Goal: Task Accomplishment & Management: Complete application form

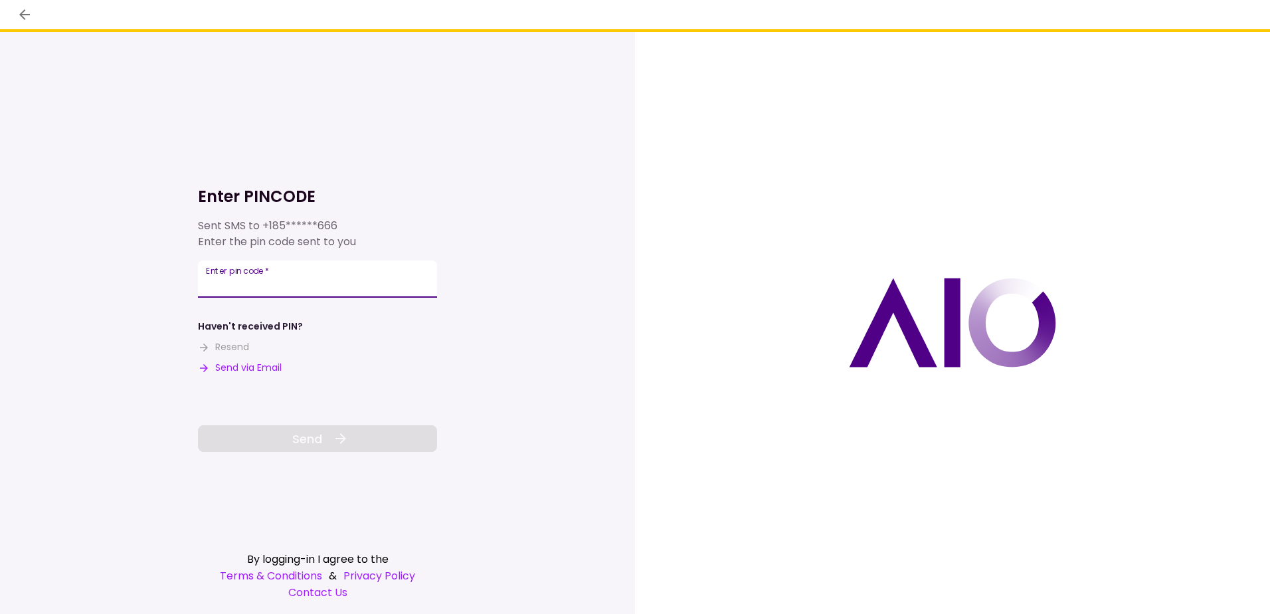
click at [346, 274] on input "Enter pin code   *" at bounding box center [317, 278] width 239 height 37
type input "******"
click at [293, 429] on button "Send" at bounding box center [317, 438] width 239 height 27
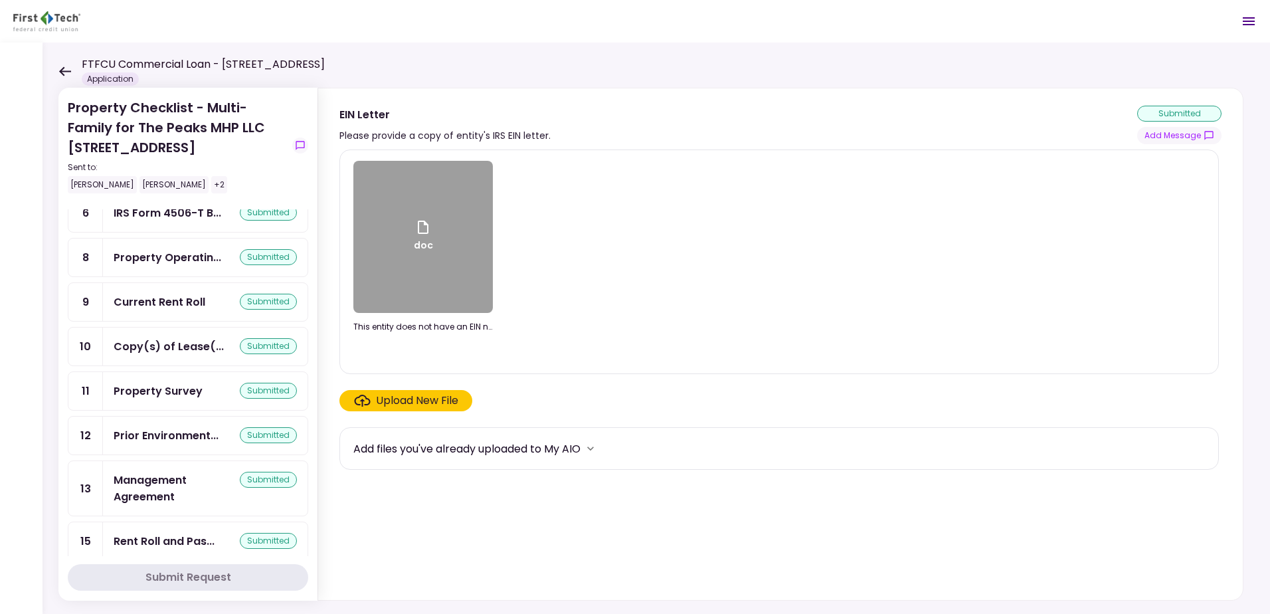
scroll to position [271, 0]
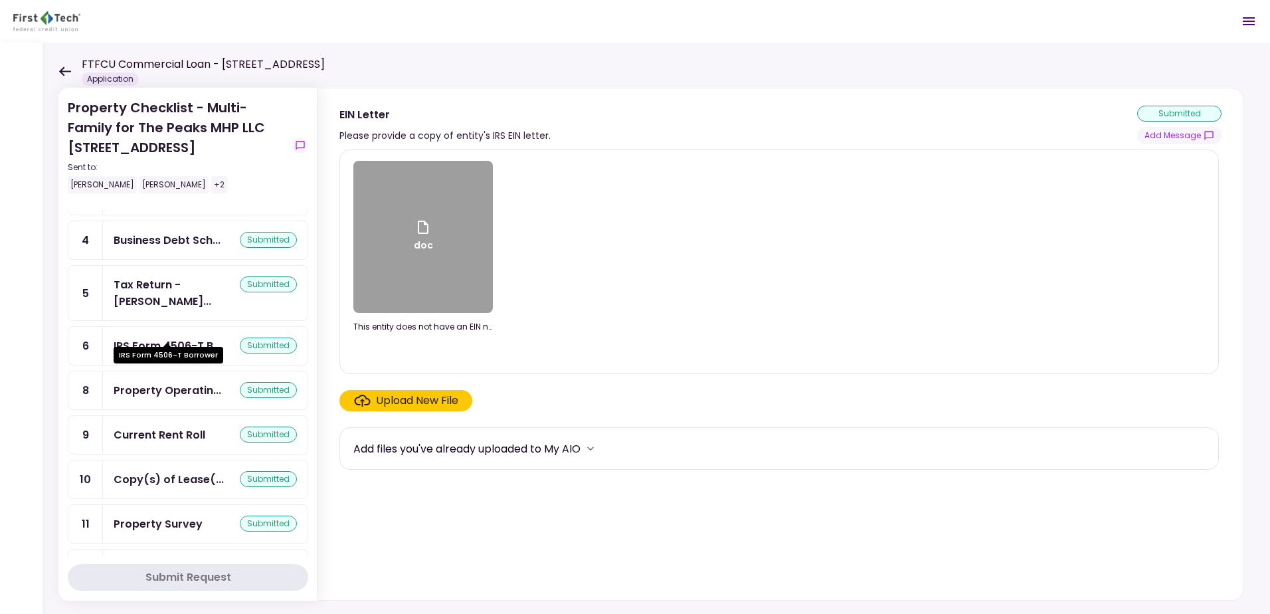
click at [119, 338] on div "IRS Form 4506-T B..." at bounding box center [168, 346] width 108 height 17
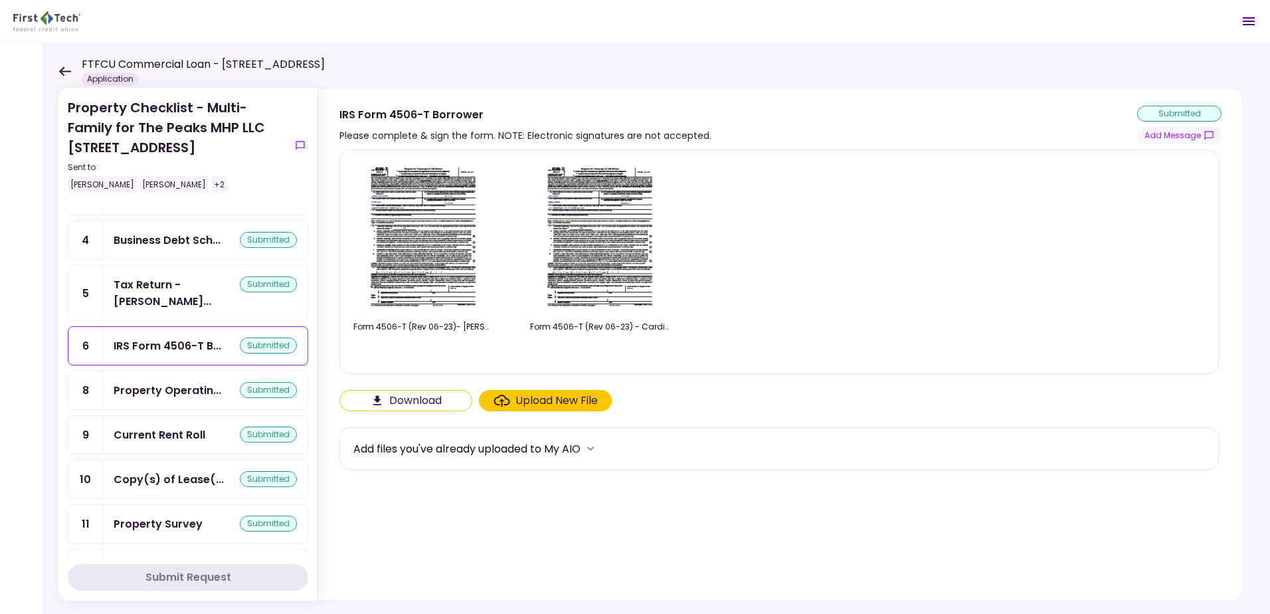
click at [544, 403] on div "Upload New File" at bounding box center [557, 401] width 82 height 16
click at [0, 0] on input "Upload New File" at bounding box center [0, 0] width 0 height 0
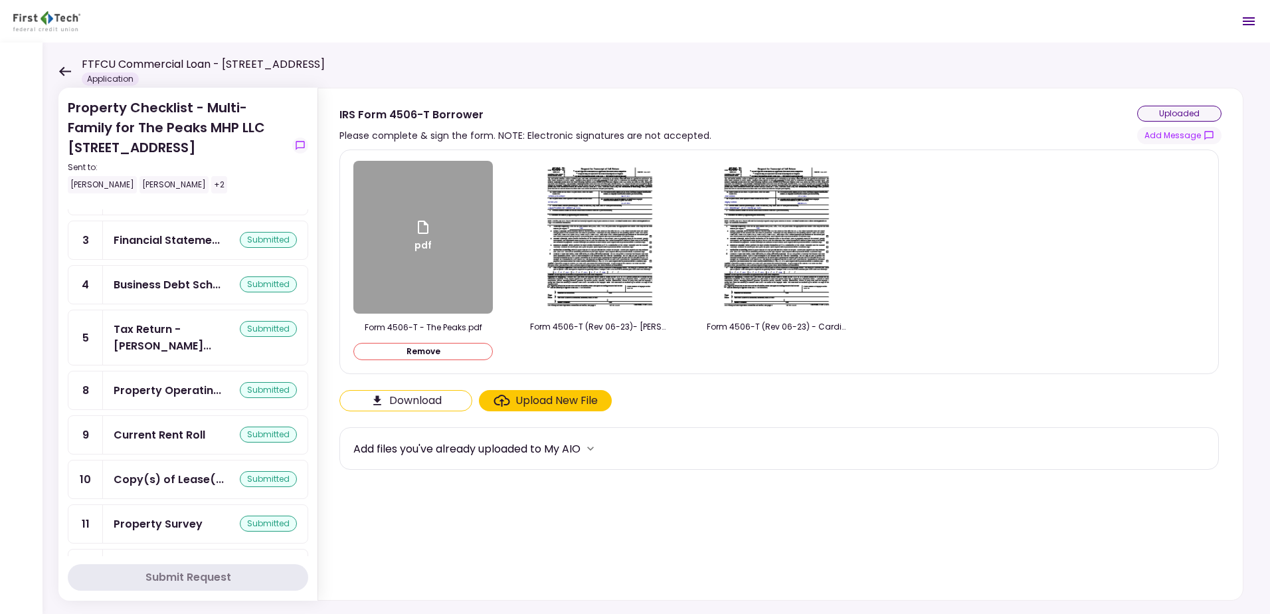
scroll to position [316, 0]
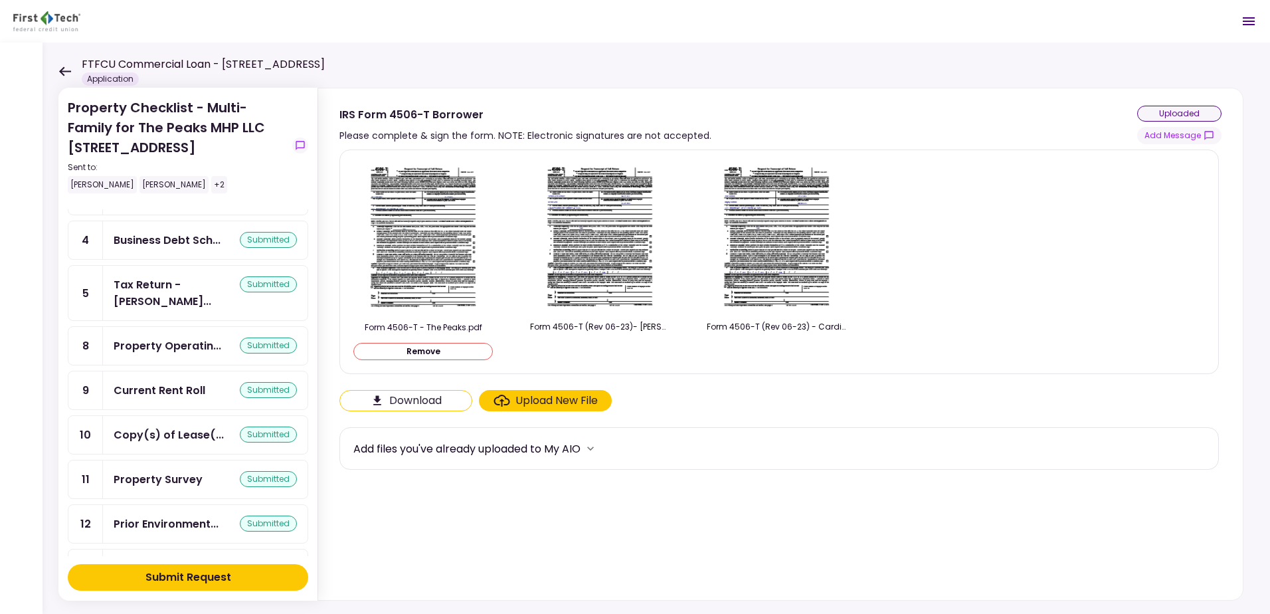
click at [164, 576] on div "Submit Request" at bounding box center [189, 577] width 86 height 16
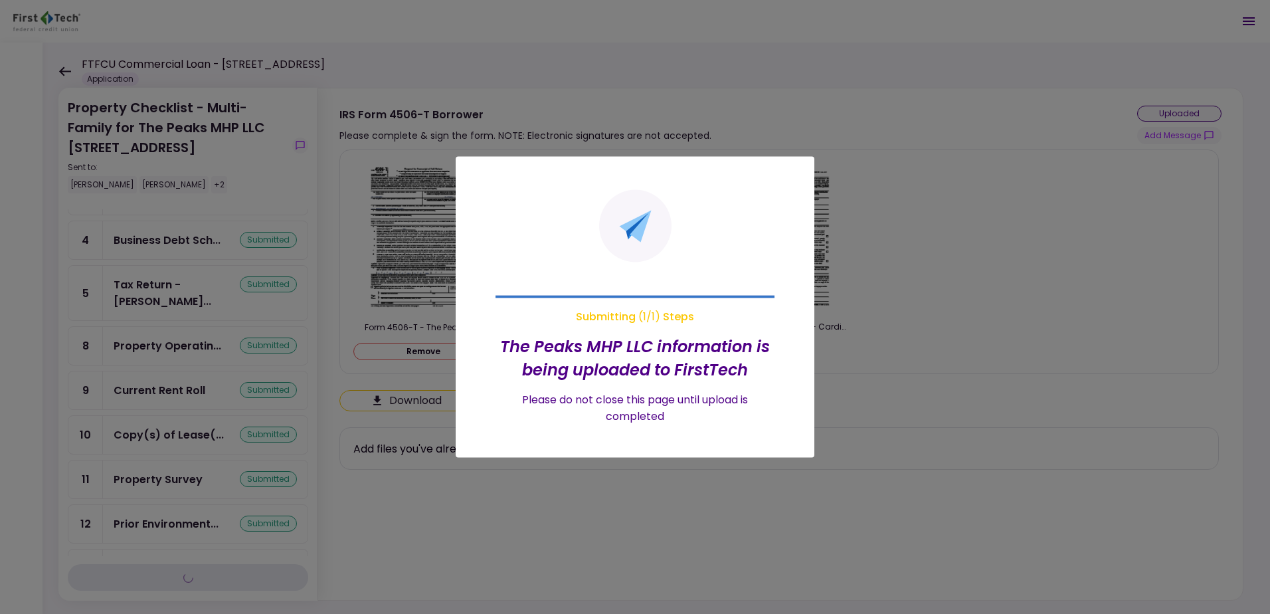
scroll to position [271, 0]
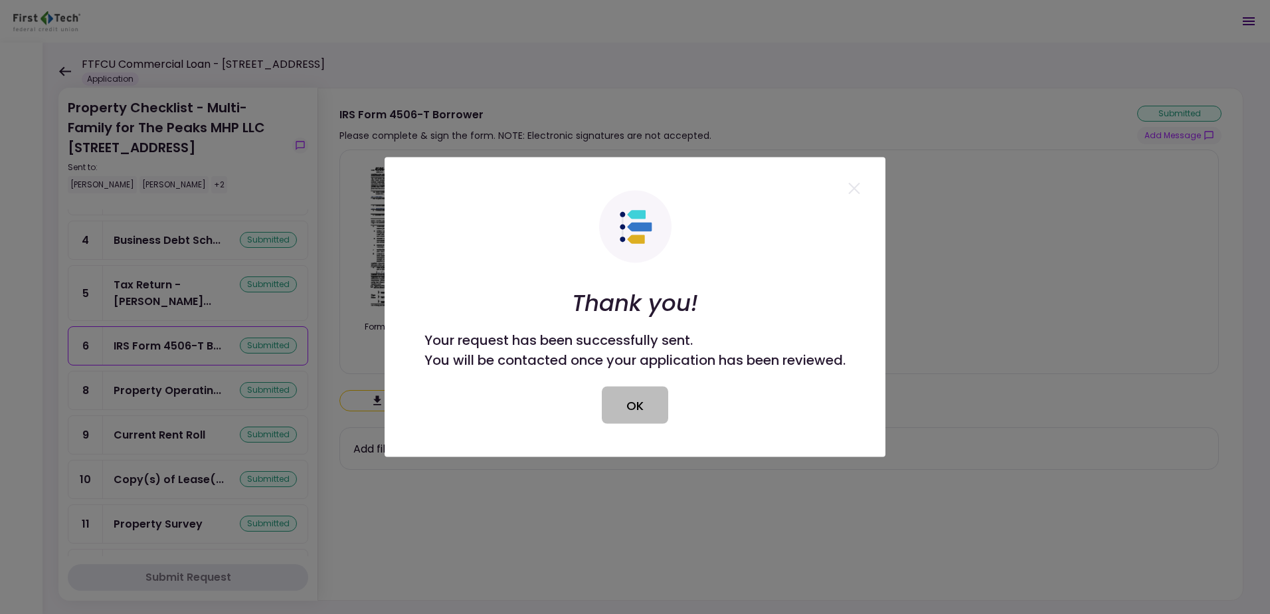
click at [640, 399] on button "OK" at bounding box center [635, 405] width 66 height 37
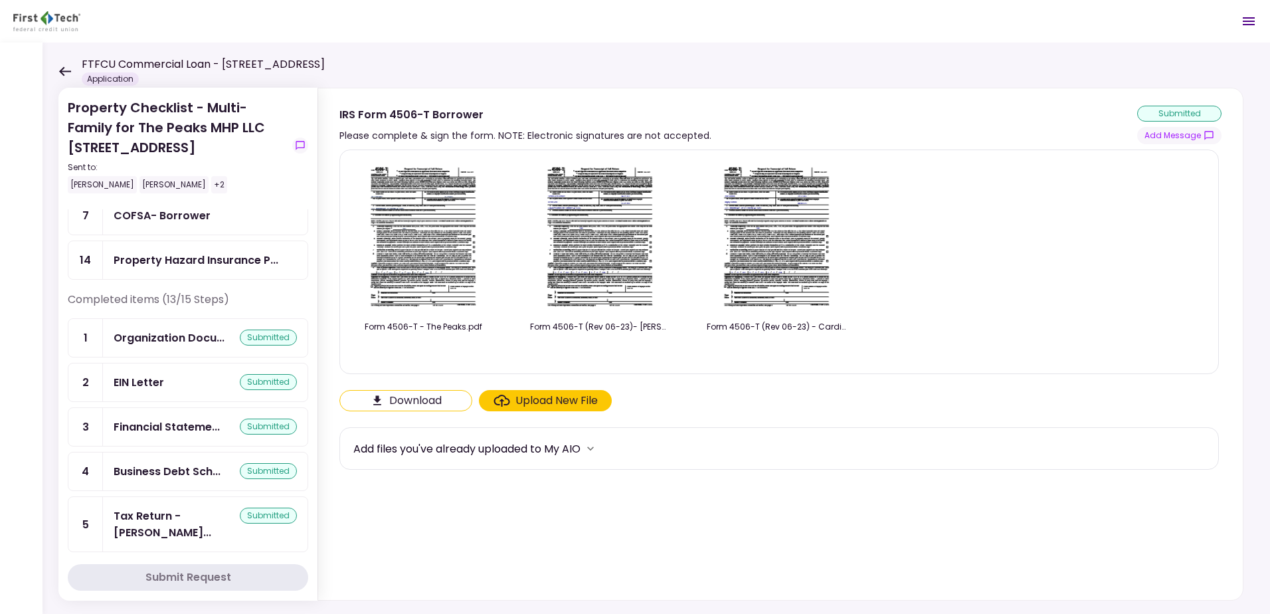
scroll to position [5, 0]
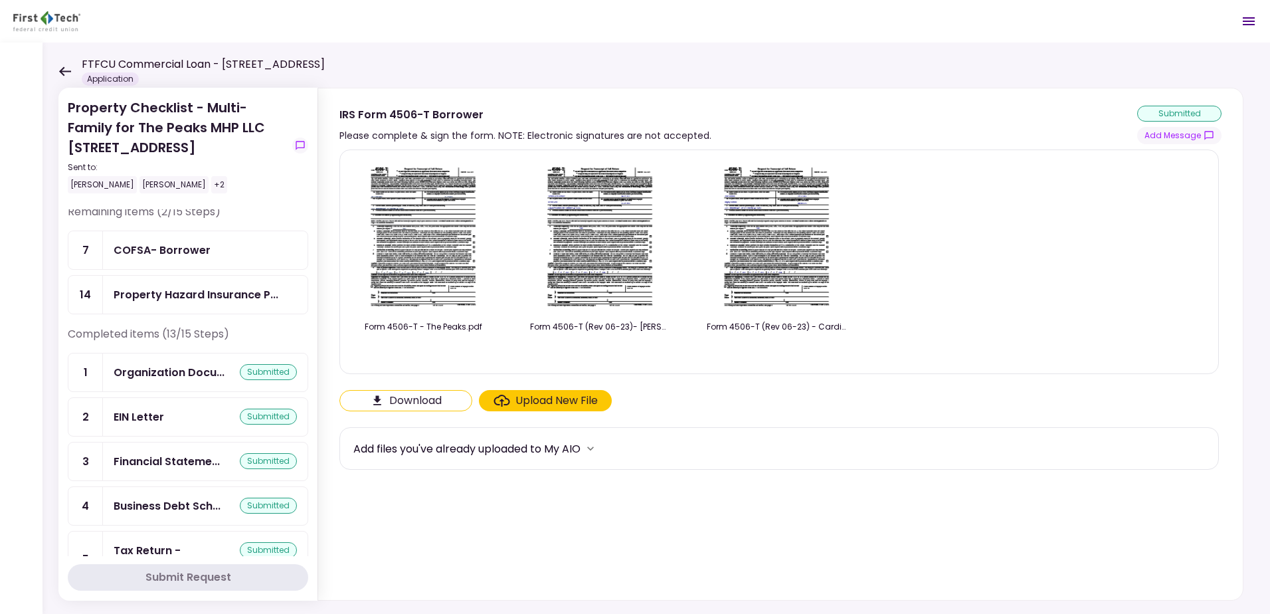
click at [131, 411] on div "EIN Letter" at bounding box center [139, 417] width 50 height 17
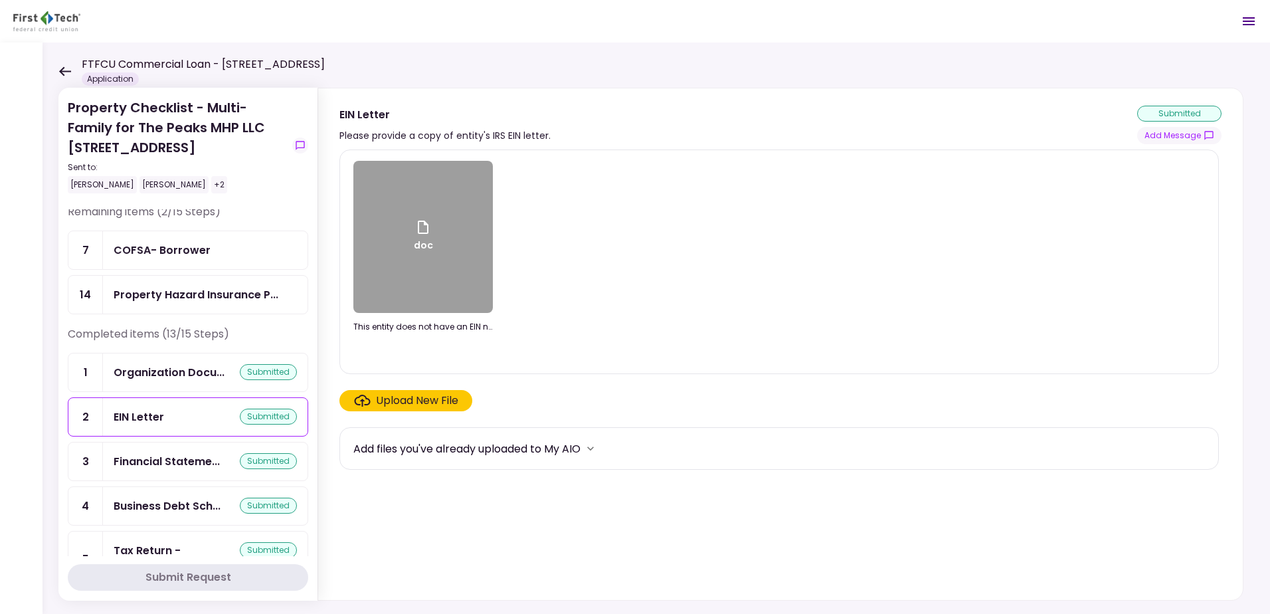
click at [419, 270] on div "doc" at bounding box center [423, 237] width 140 height 152
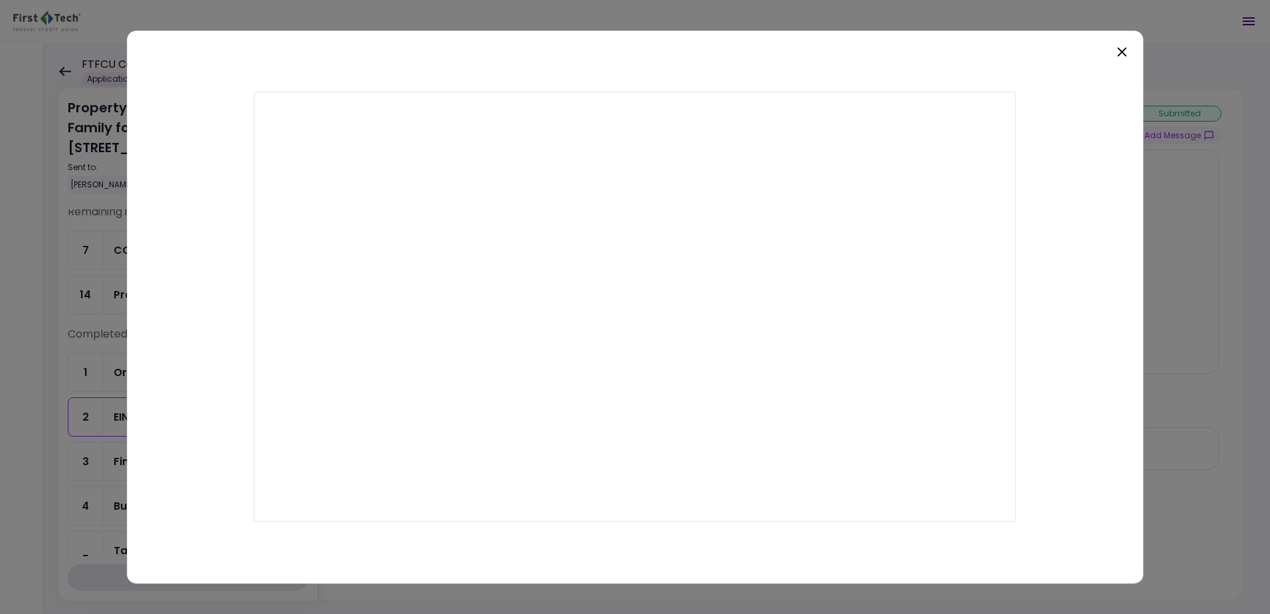
click at [1121, 50] on icon at bounding box center [1122, 51] width 9 height 9
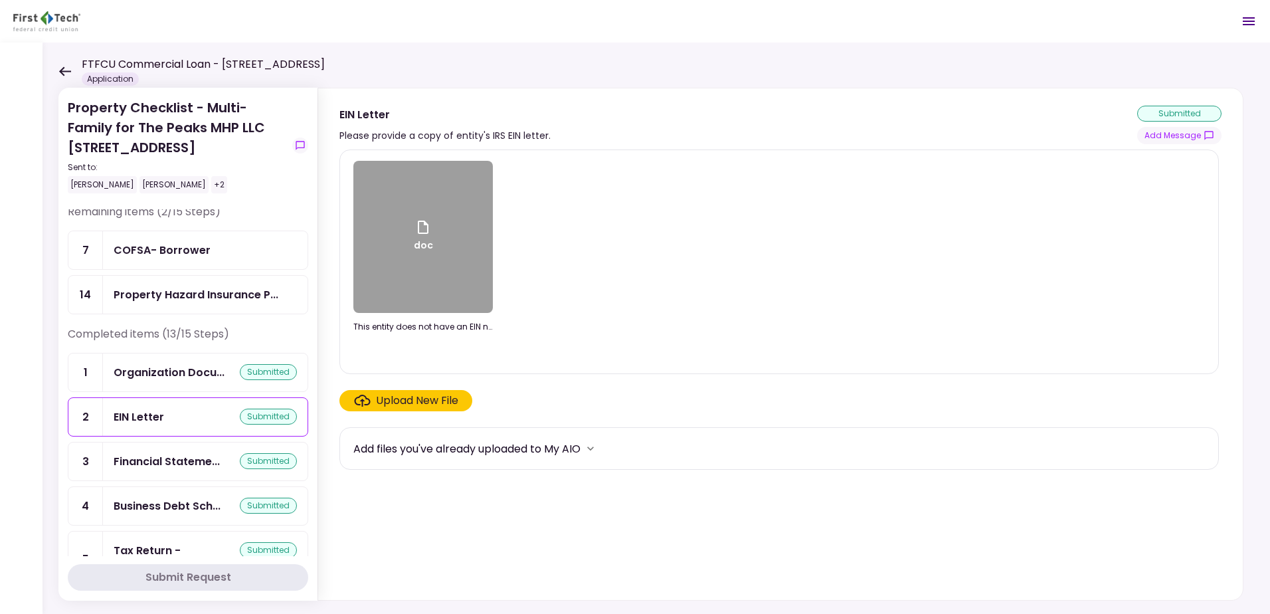
click at [393, 402] on div "Upload New File" at bounding box center [417, 401] width 82 height 16
click at [0, 0] on input "Upload New File" at bounding box center [0, 0] width 0 height 0
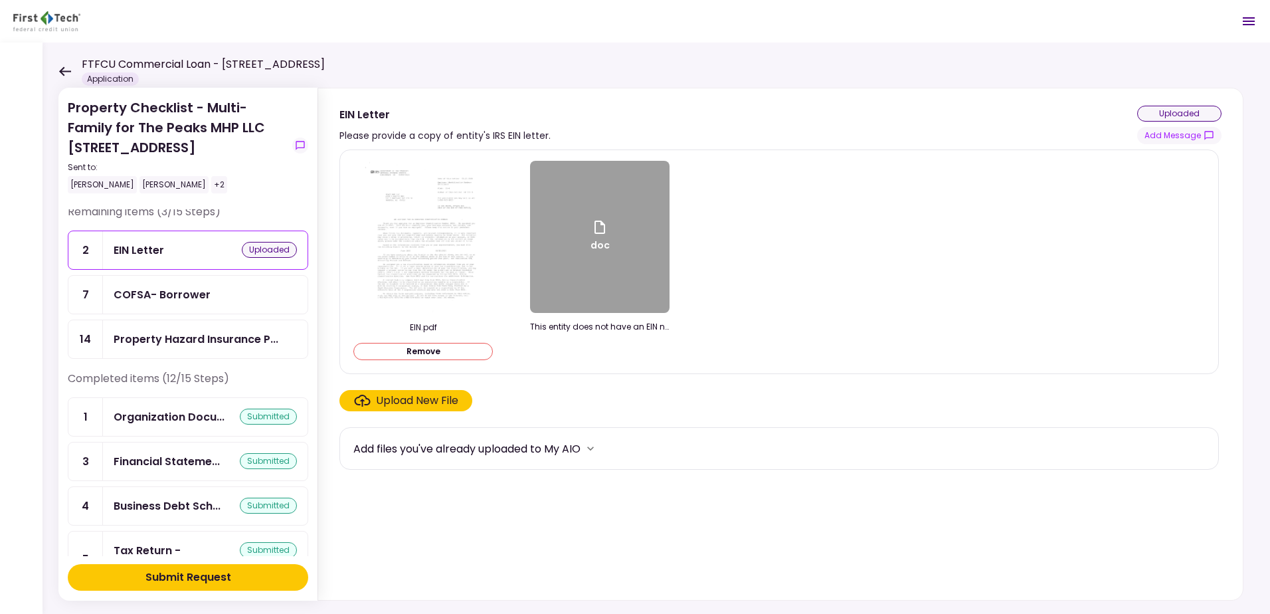
click at [597, 225] on icon at bounding box center [600, 227] width 16 height 16
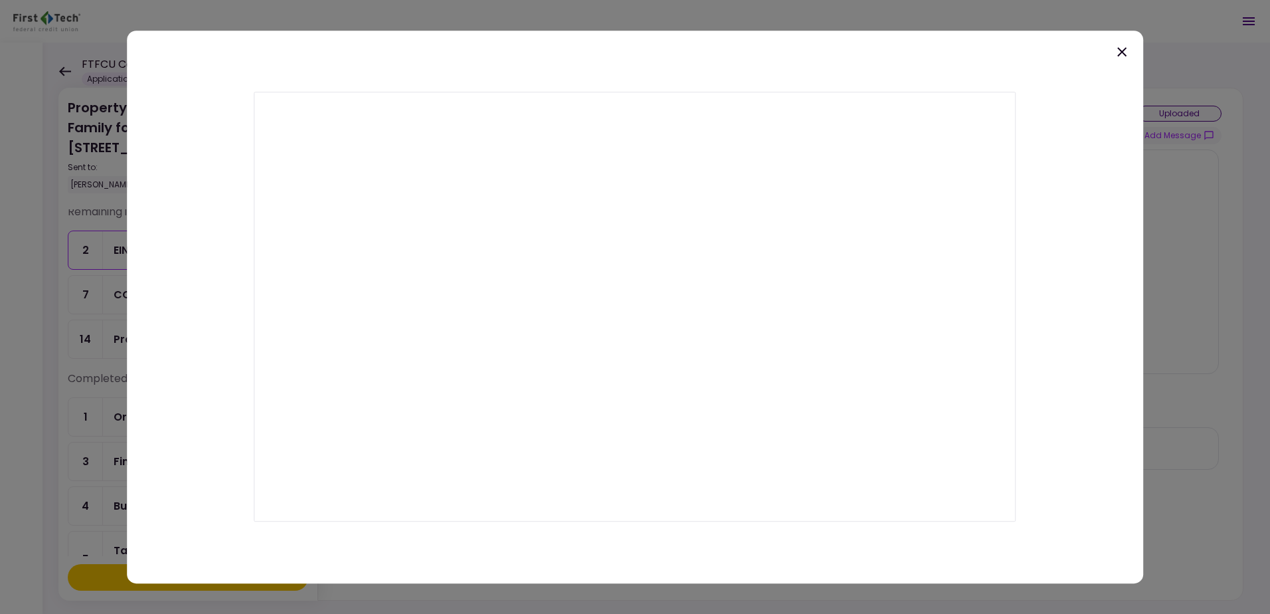
drag, startPoint x: 1208, startPoint y: 314, endPoint x: 1208, endPoint y: 302, distance: 12.0
click at [1208, 312] on div at bounding box center [635, 307] width 1270 height 614
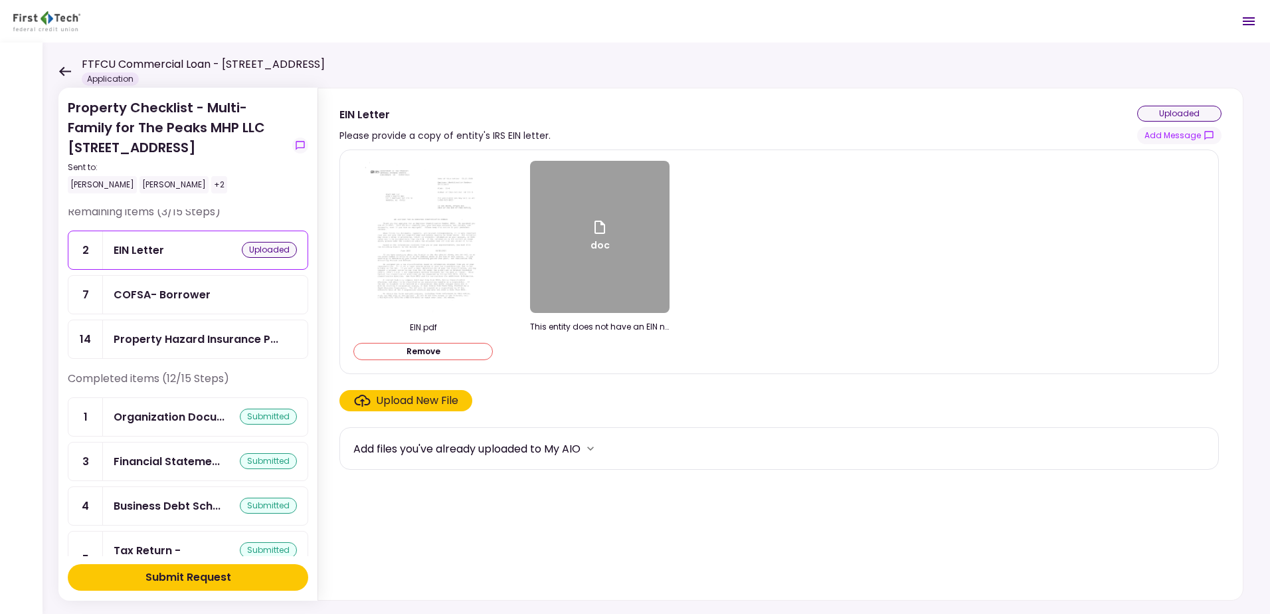
click at [144, 572] on button "Submit Request" at bounding box center [188, 577] width 241 height 27
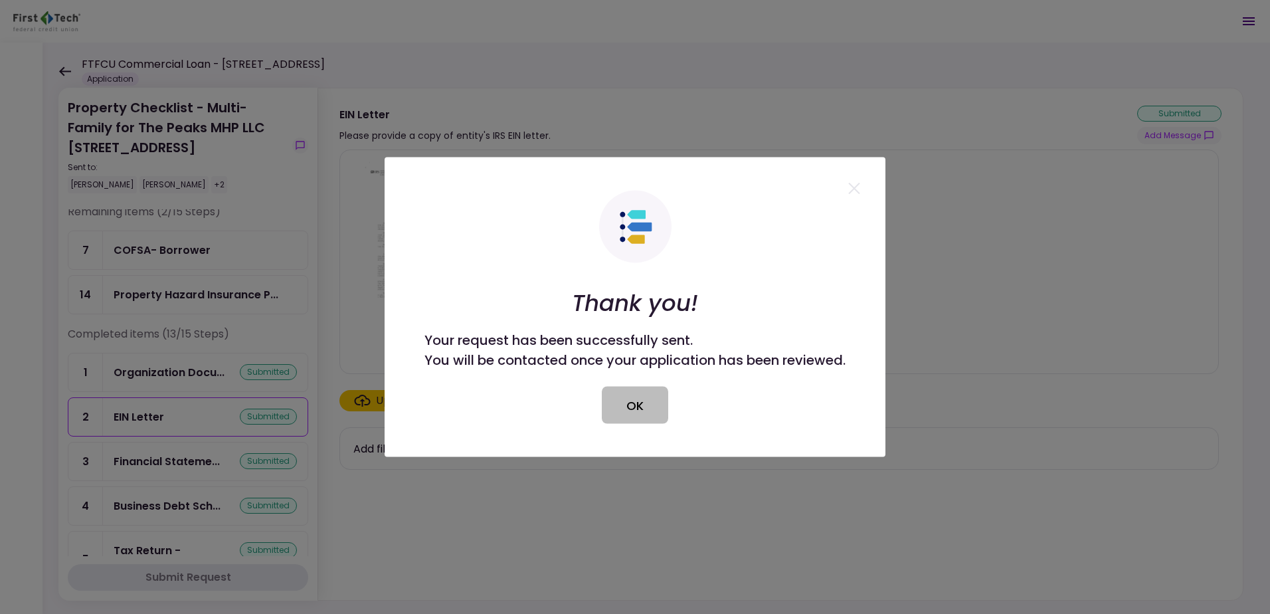
click at [640, 408] on button "OK" at bounding box center [635, 405] width 66 height 37
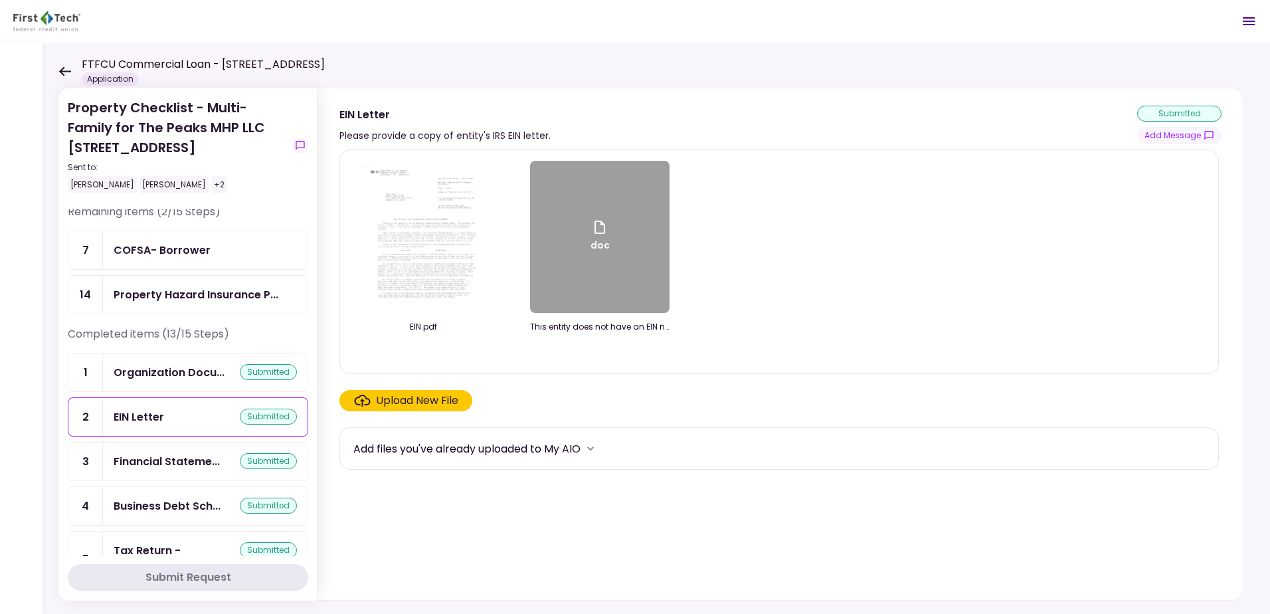
click at [207, 252] on div "COFSA- Borrower" at bounding box center [162, 250] width 97 height 17
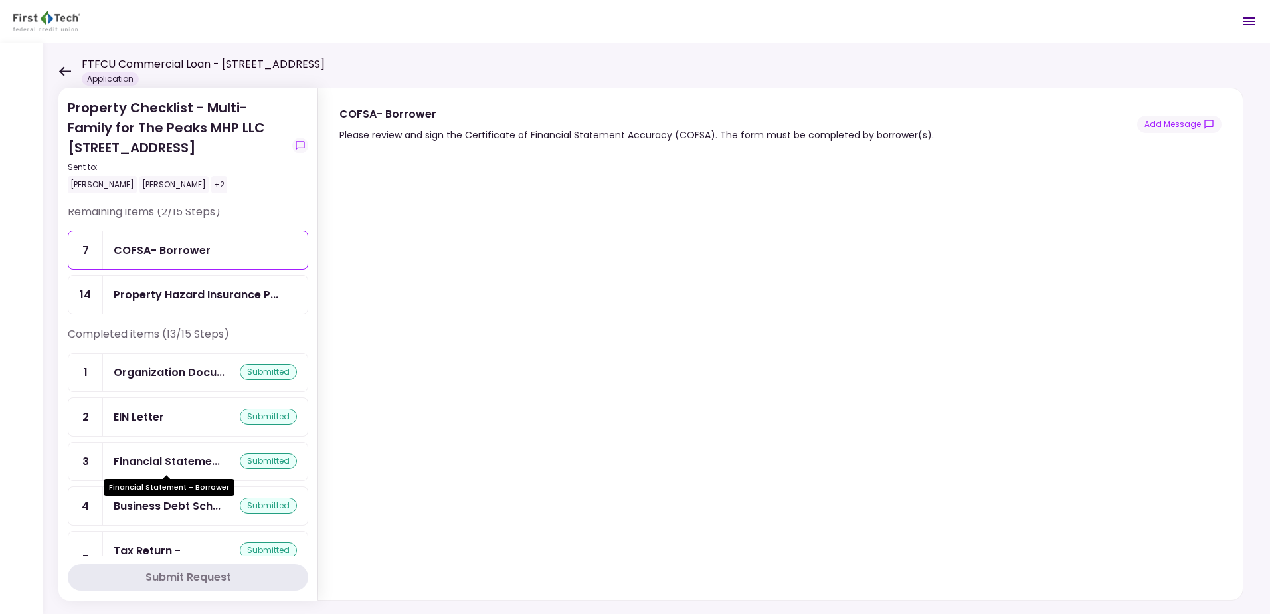
click at [185, 457] on div "Financial Stateme..." at bounding box center [167, 461] width 106 height 17
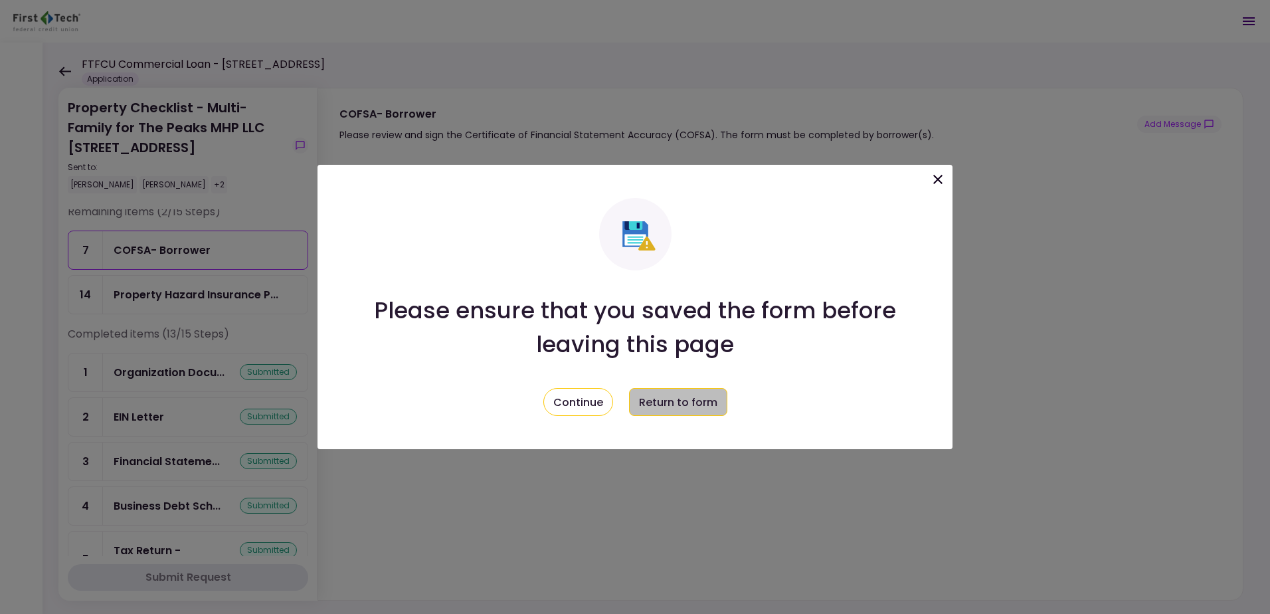
click at [645, 401] on button "Return to form" at bounding box center [678, 402] width 98 height 28
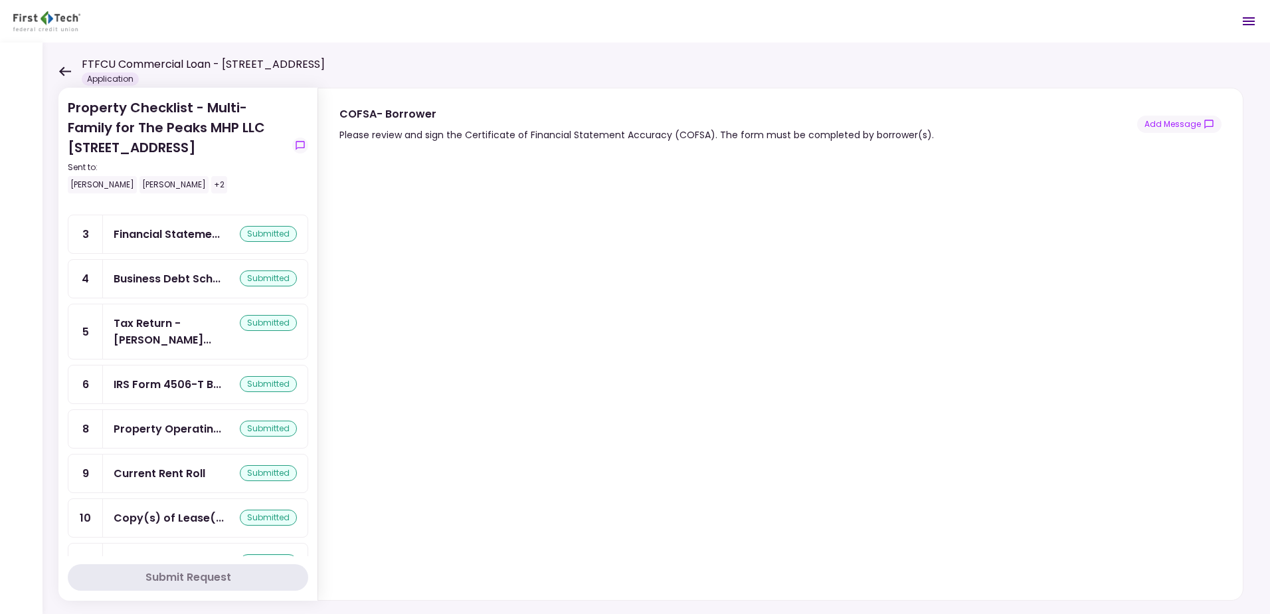
scroll to position [271, 0]
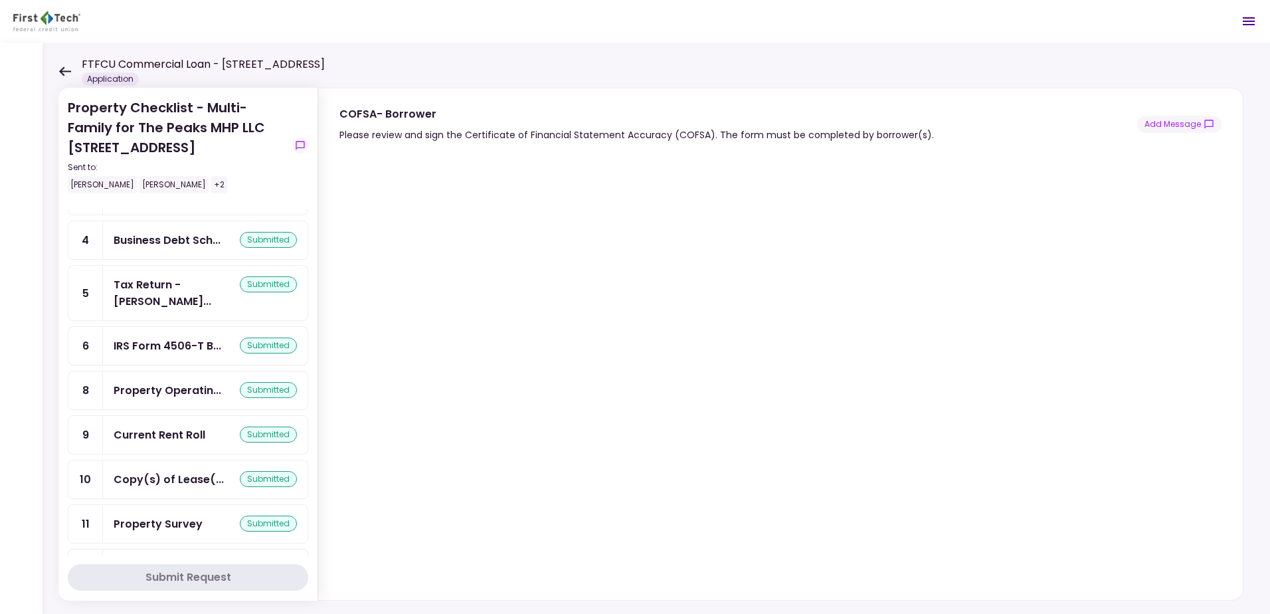
click at [173, 427] on div "Current Rent Roll" at bounding box center [160, 435] width 92 height 17
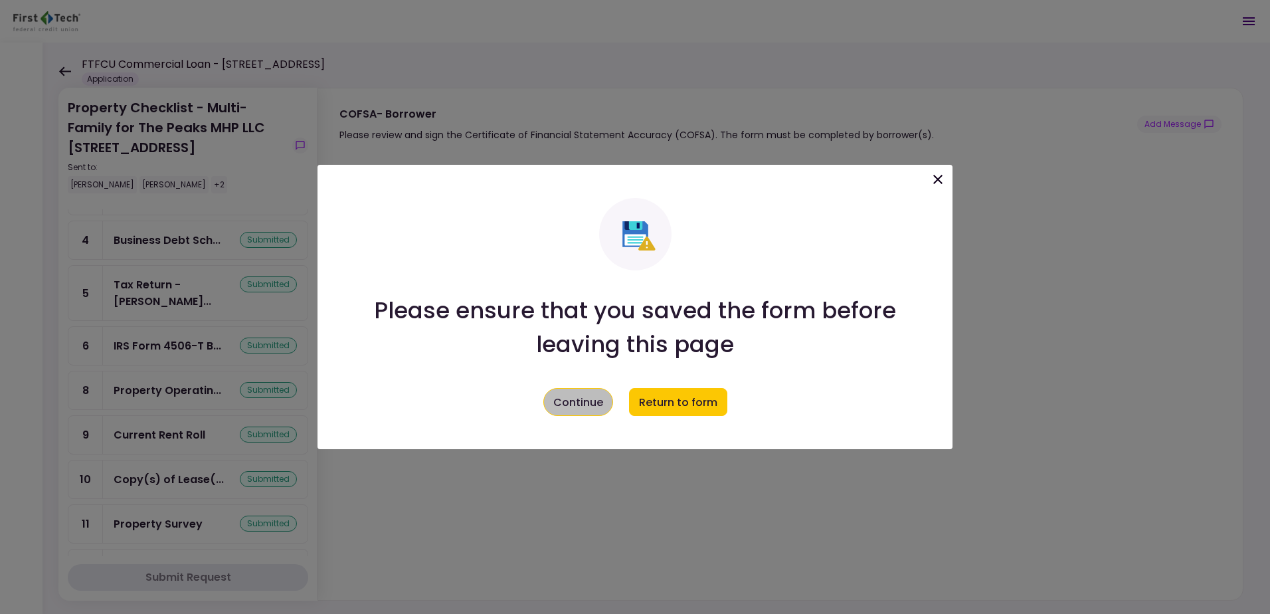
click at [567, 409] on button "Continue" at bounding box center [579, 402] width 70 height 28
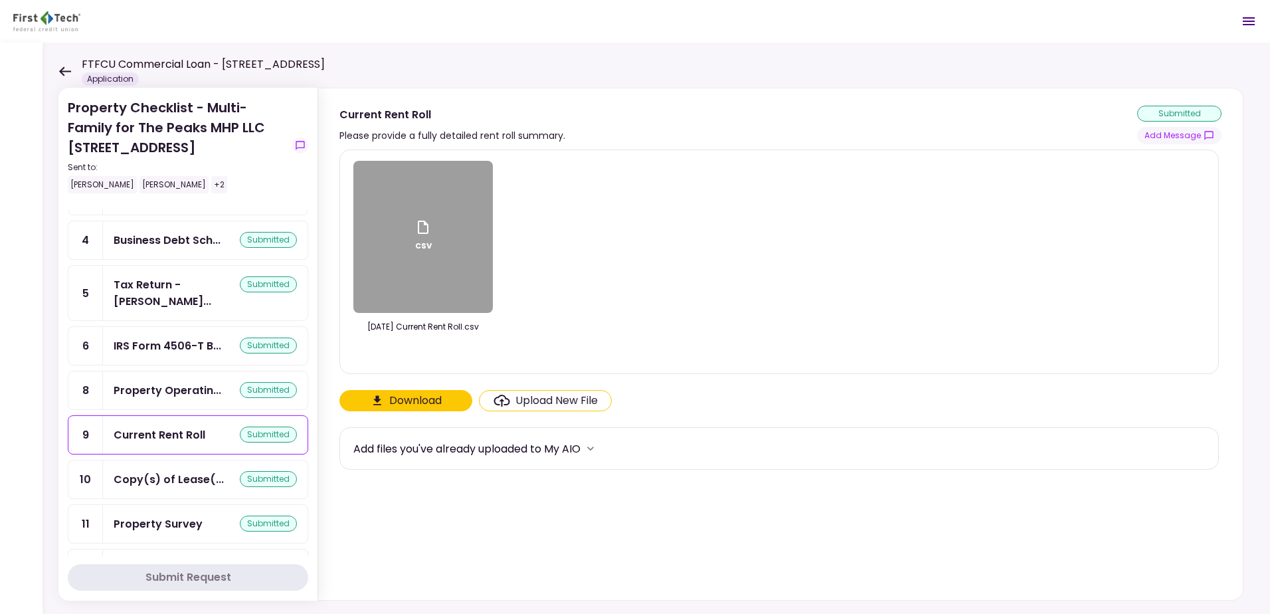
click at [532, 399] on div "Upload New File" at bounding box center [557, 401] width 82 height 16
click at [0, 0] on input "Upload New File" at bounding box center [0, 0] width 0 height 0
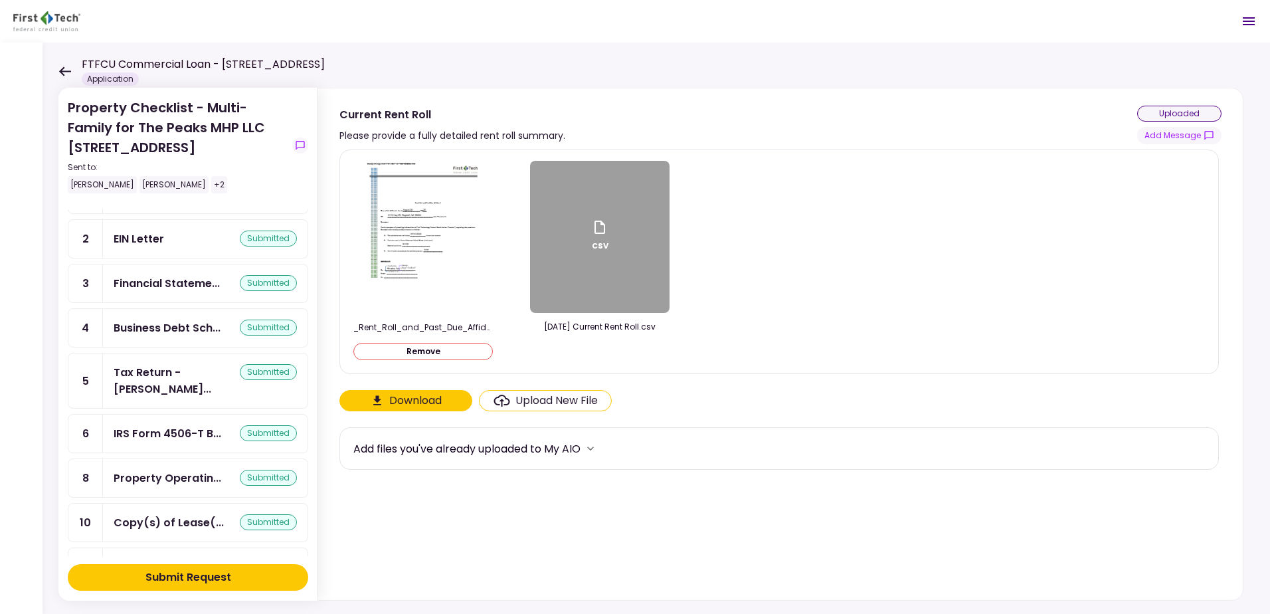
scroll to position [205, 0]
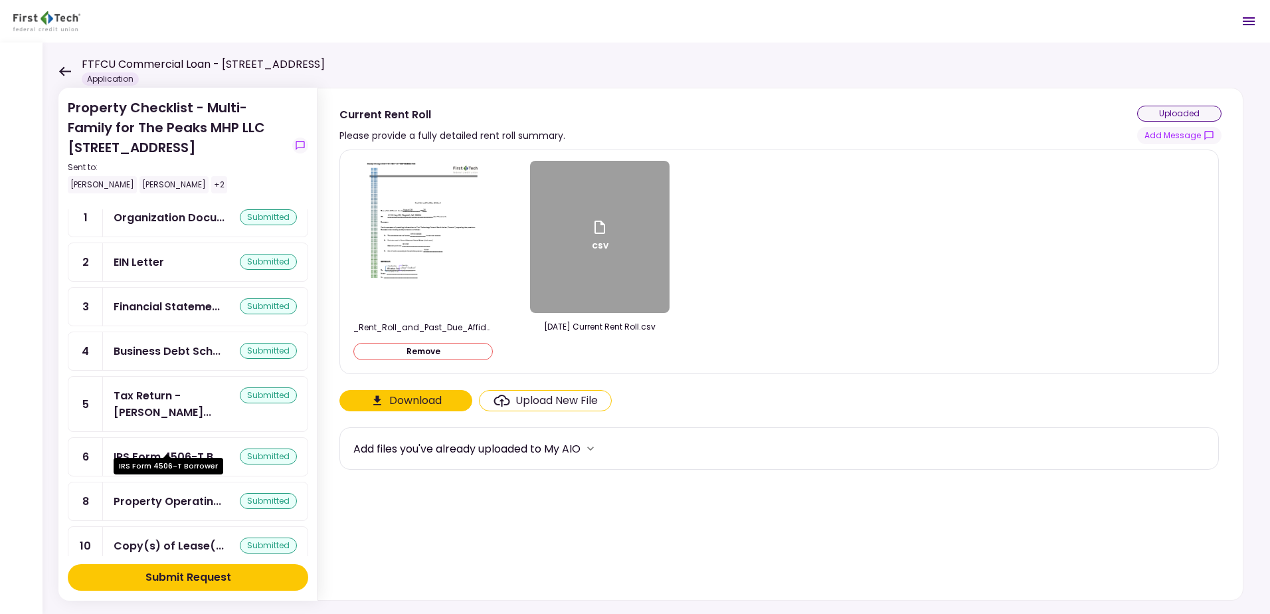
click at [177, 449] on div "IRS Form 4506-T B..." at bounding box center [168, 457] width 108 height 17
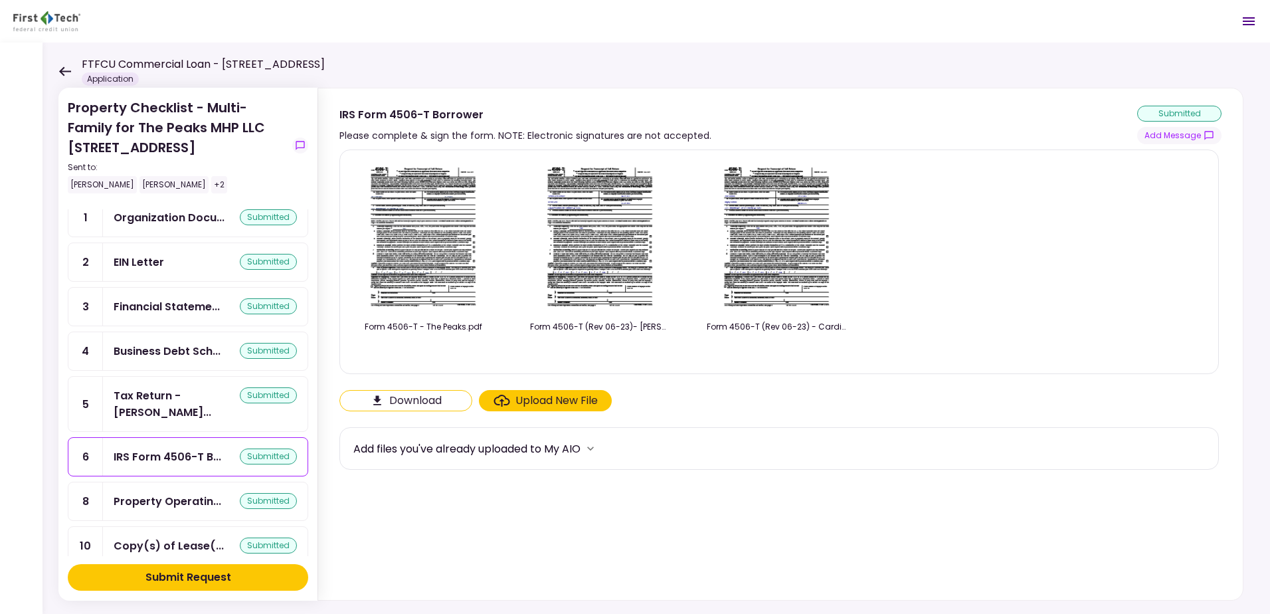
click at [575, 401] on div "Upload New File" at bounding box center [557, 401] width 82 height 16
click at [0, 0] on input "Upload New File" at bounding box center [0, 0] width 0 height 0
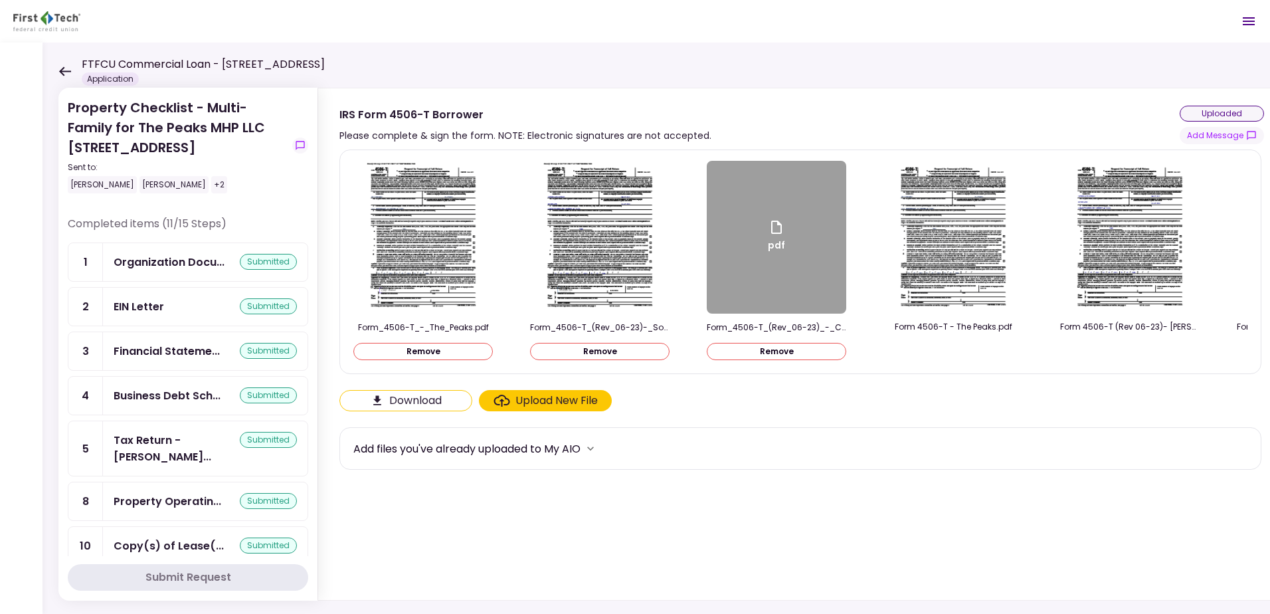
scroll to position [249, 0]
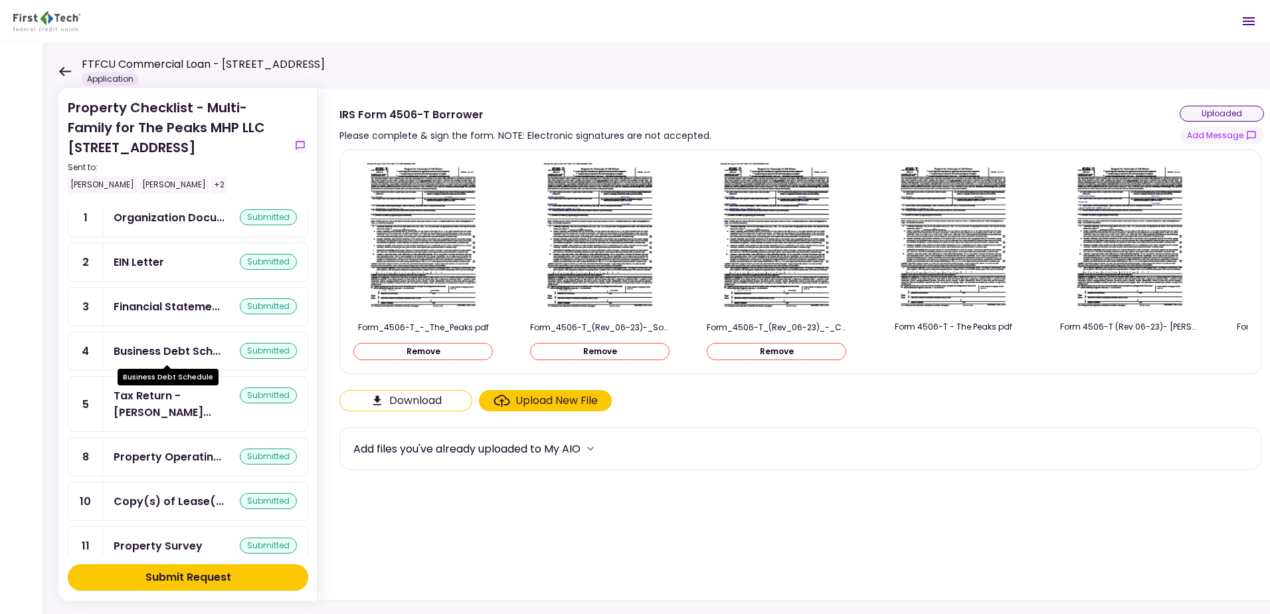
click at [177, 351] on div "Business Debt Sch..." at bounding box center [167, 351] width 107 height 17
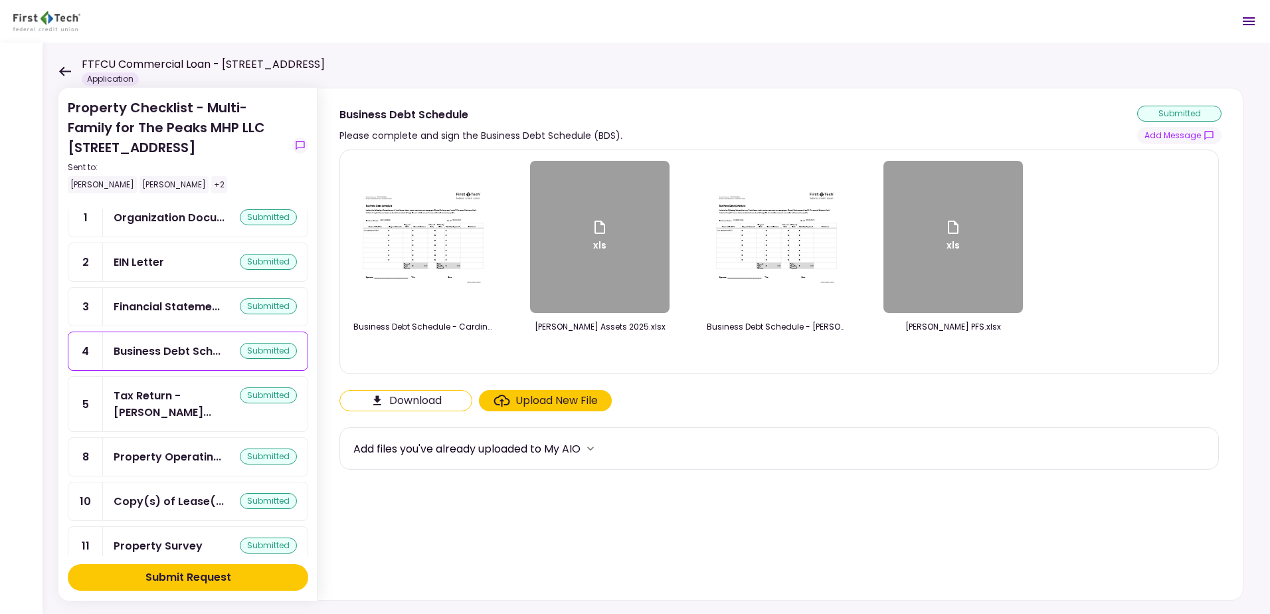
click at [540, 401] on div "Upload New File" at bounding box center [557, 401] width 82 height 16
click at [0, 0] on input "Upload New File" at bounding box center [0, 0] width 0 height 0
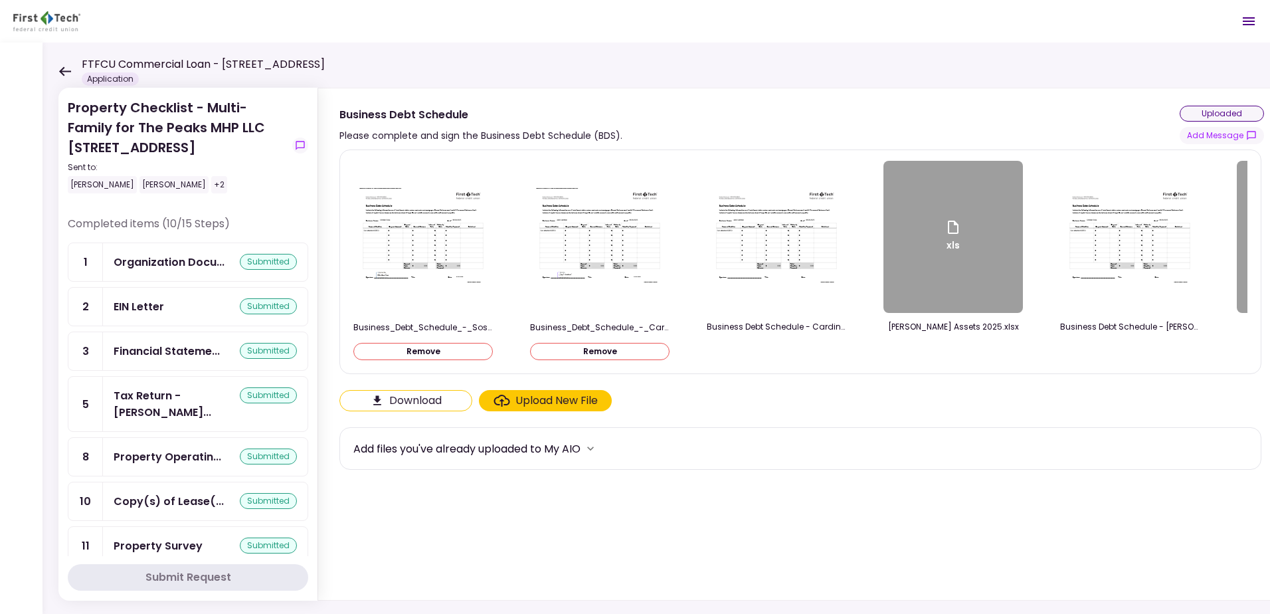
scroll to position [294, 0]
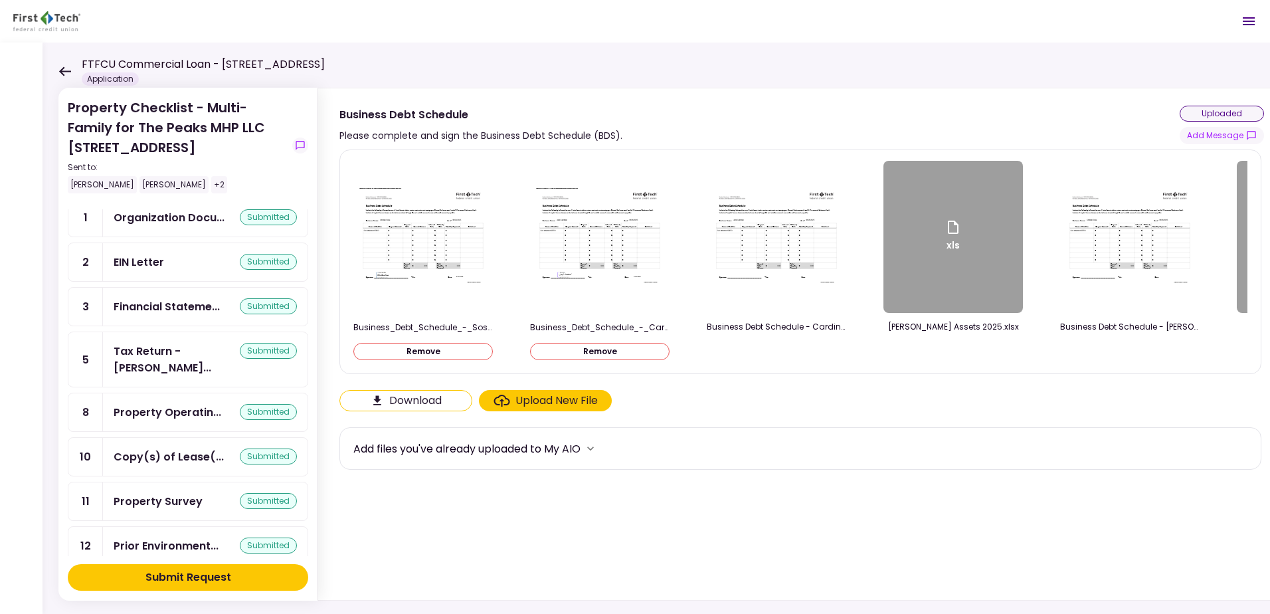
click at [253, 307] on div "submitted" at bounding box center [268, 306] width 57 height 16
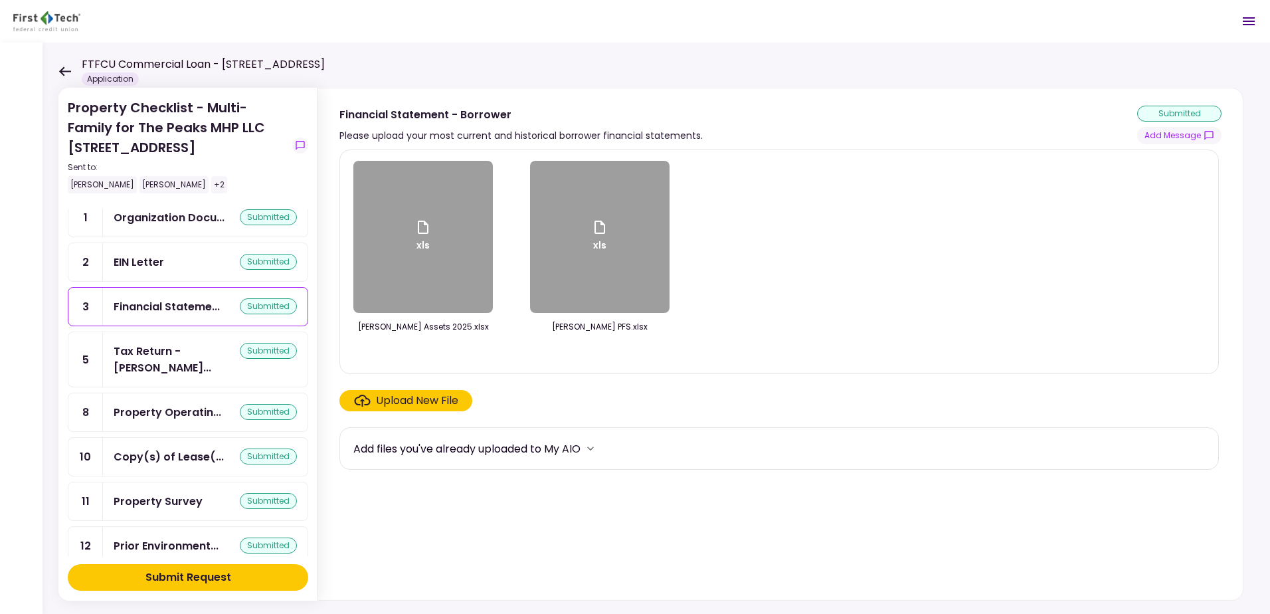
click at [389, 402] on div "Upload New File" at bounding box center [417, 401] width 82 height 16
click at [0, 0] on input "Upload New File" at bounding box center [0, 0] width 0 height 0
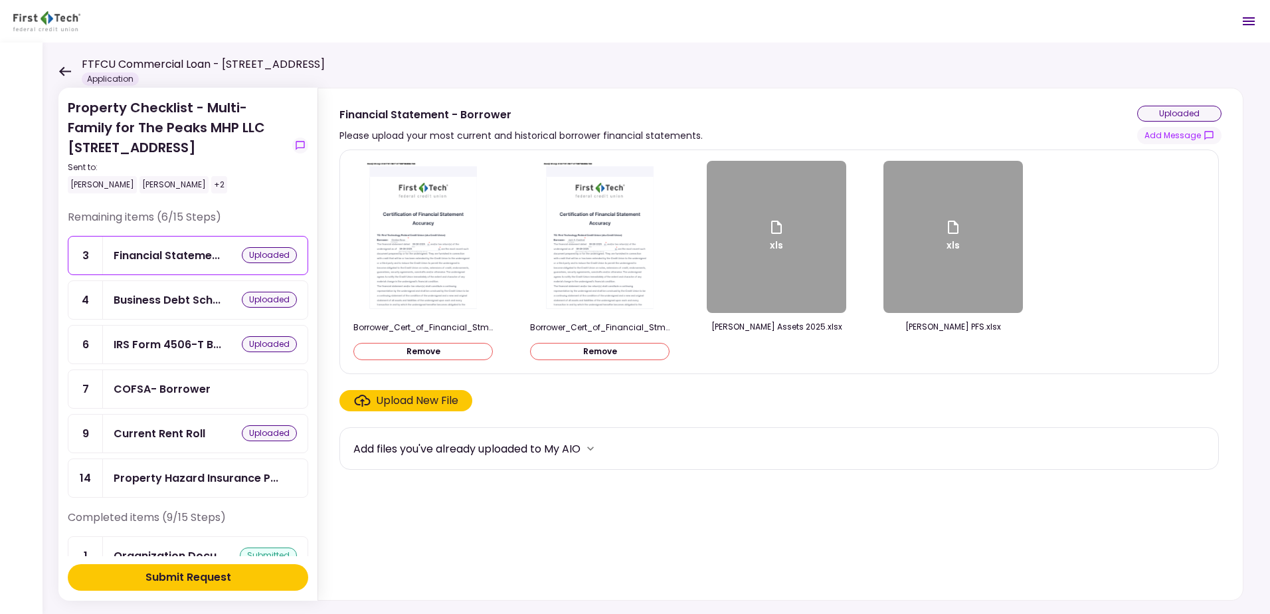
click at [159, 585] on button "Submit Request" at bounding box center [188, 577] width 241 height 27
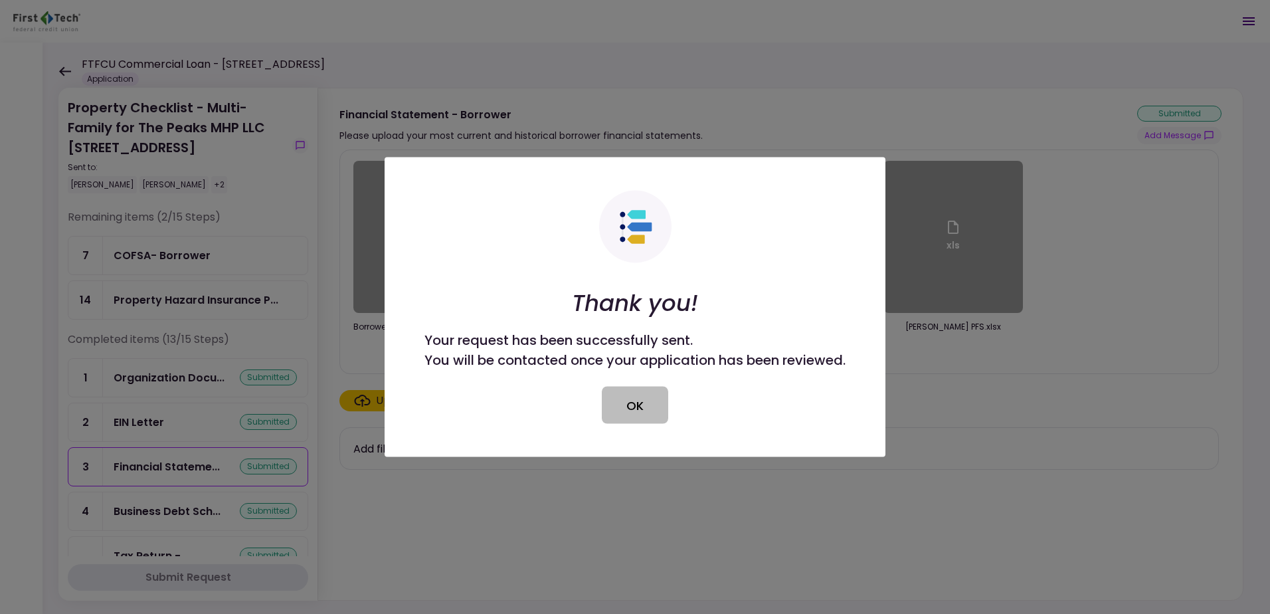
click at [641, 400] on button "OK" at bounding box center [635, 405] width 66 height 37
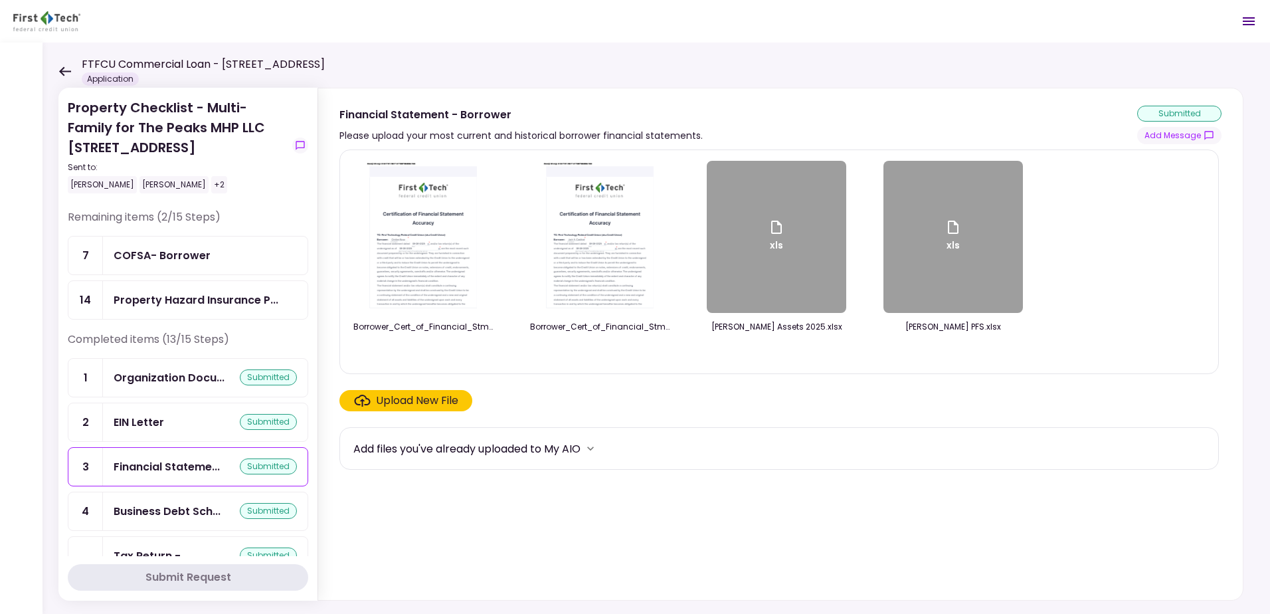
click at [186, 256] on div "COFSA- Borrower" at bounding box center [162, 255] width 97 height 17
